Goal: Task Accomplishment & Management: Use online tool/utility

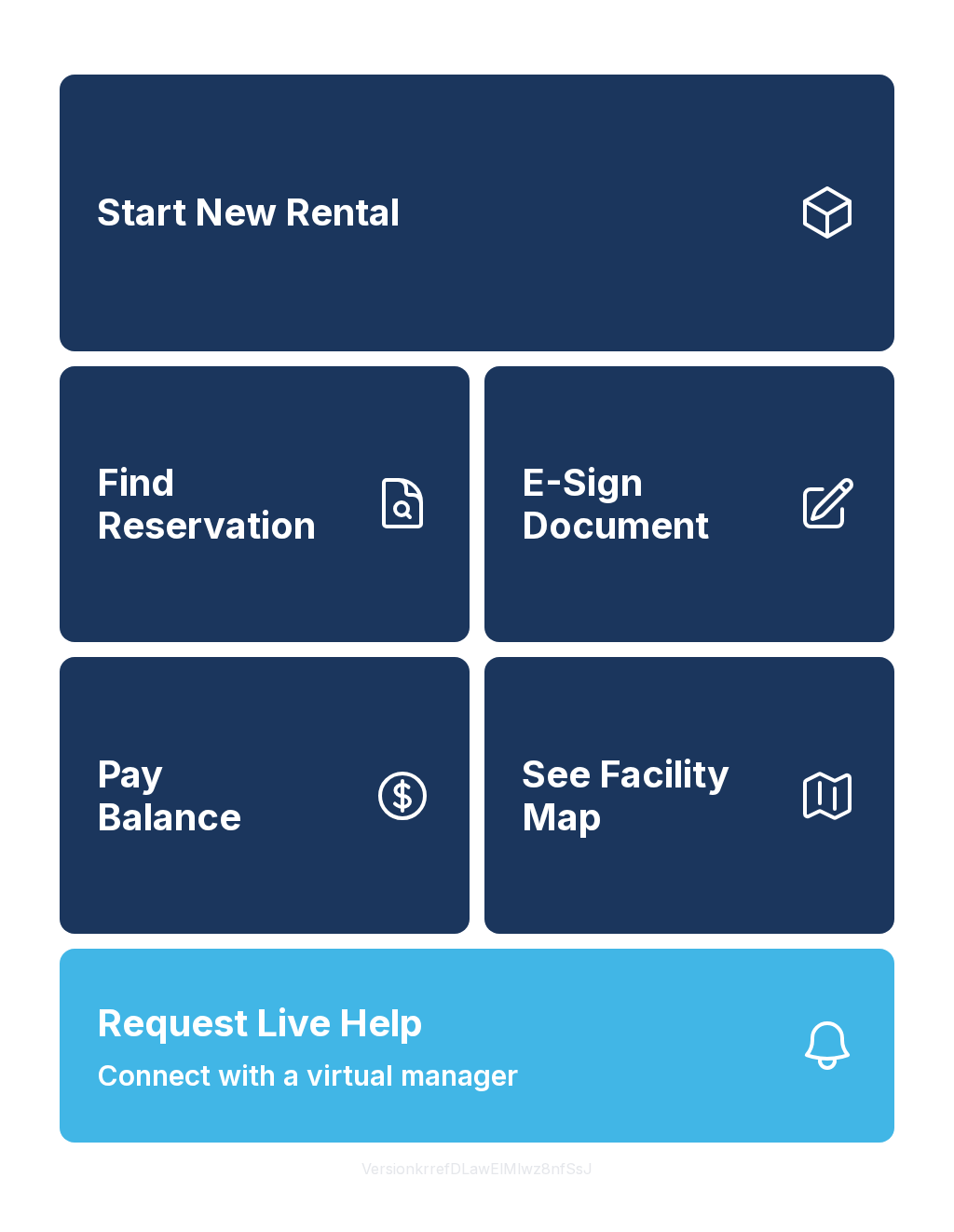
click at [817, 554] on link "E-Sign Document" at bounding box center [690, 505] width 410 height 277
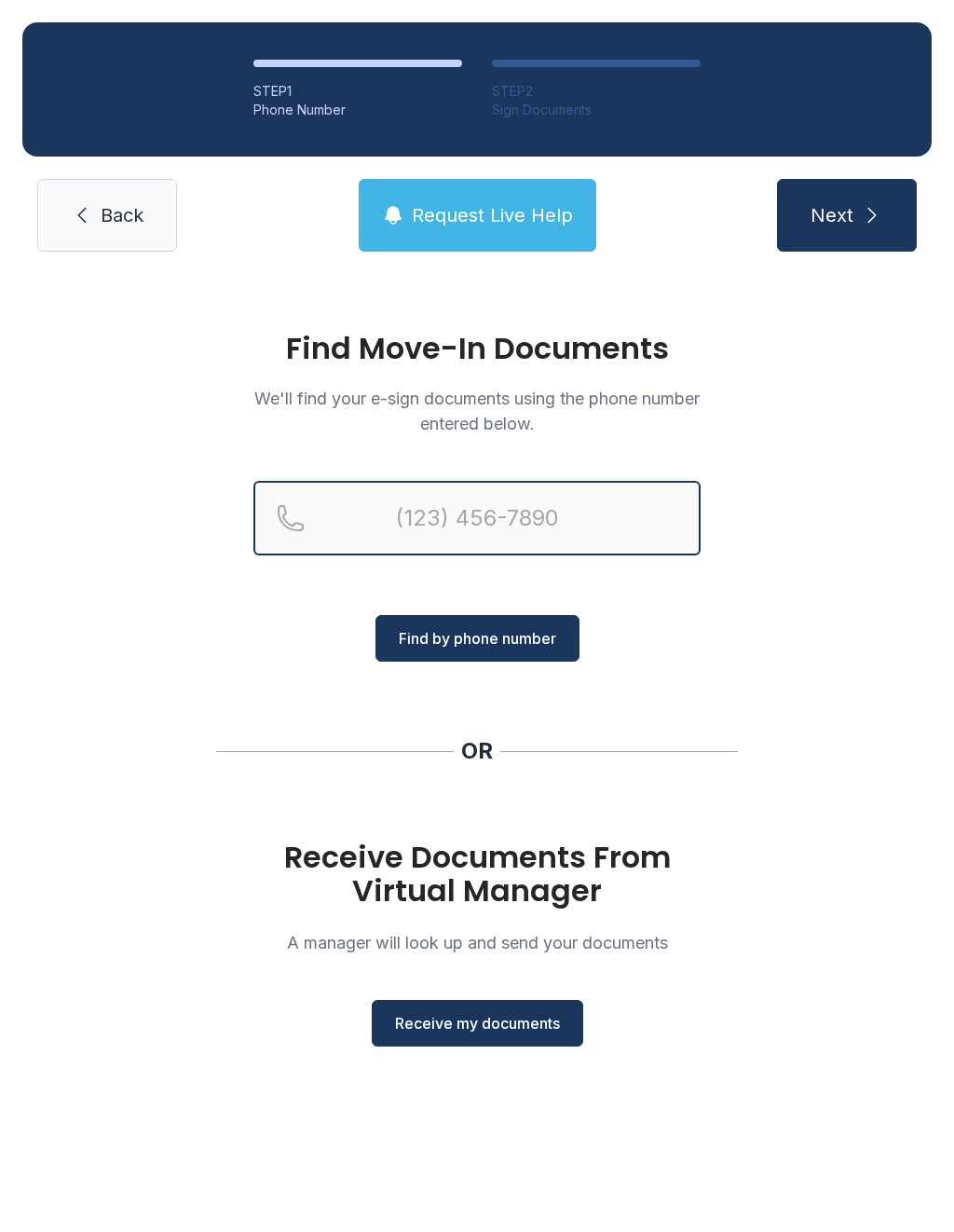
click at [486, 496] on input "Reservation phone number" at bounding box center [477, 518] width 447 height 74
type input "[PHONE_NUMBER]"
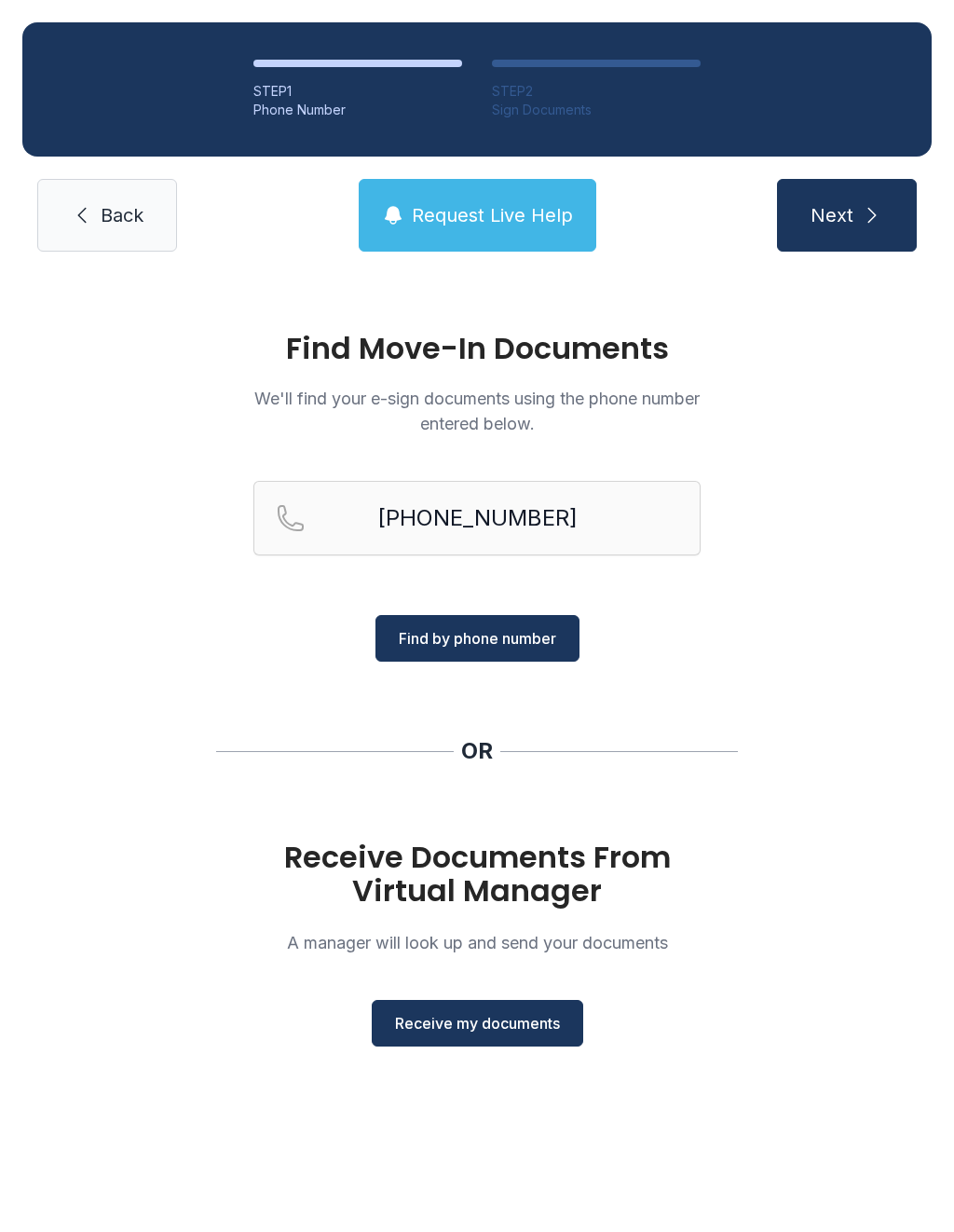
click at [533, 637] on span "Find by phone number" at bounding box center [477, 637] width 157 height 22
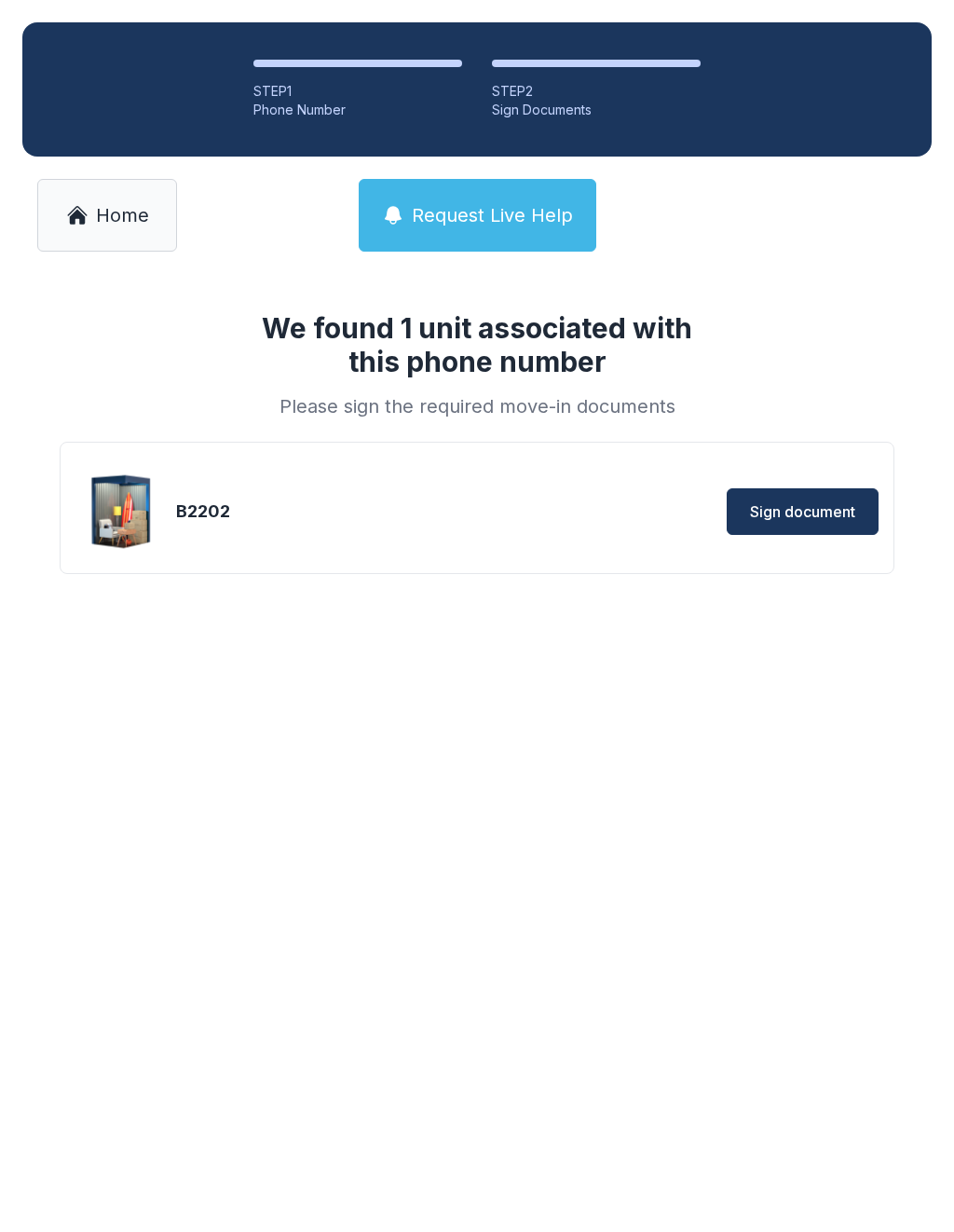
click at [822, 518] on span "Sign document" at bounding box center [802, 511] width 105 height 22
click at [88, 221] on icon at bounding box center [76, 215] width 22 height 22
